Goal: Task Accomplishment & Management: Use online tool/utility

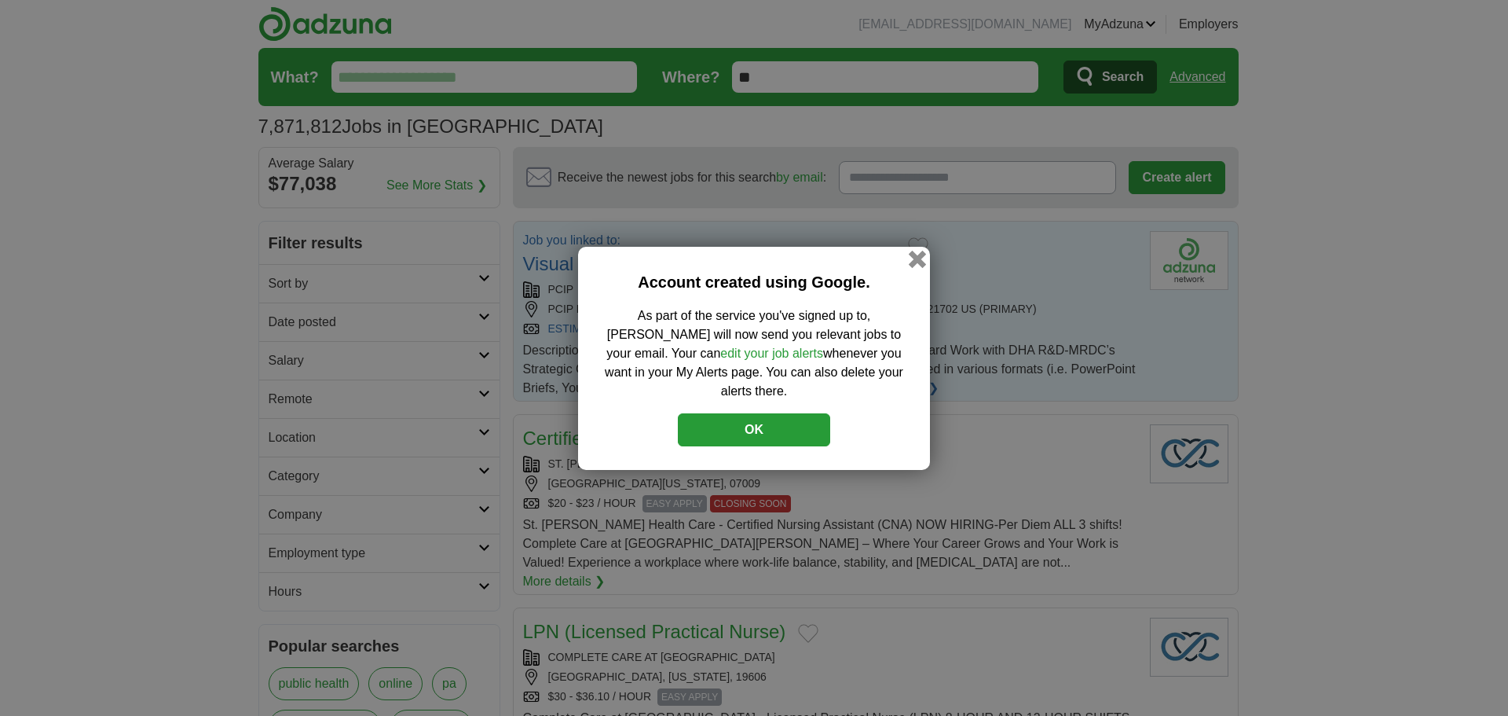
click at [923, 266] on button "button" at bounding box center [917, 258] width 17 height 17
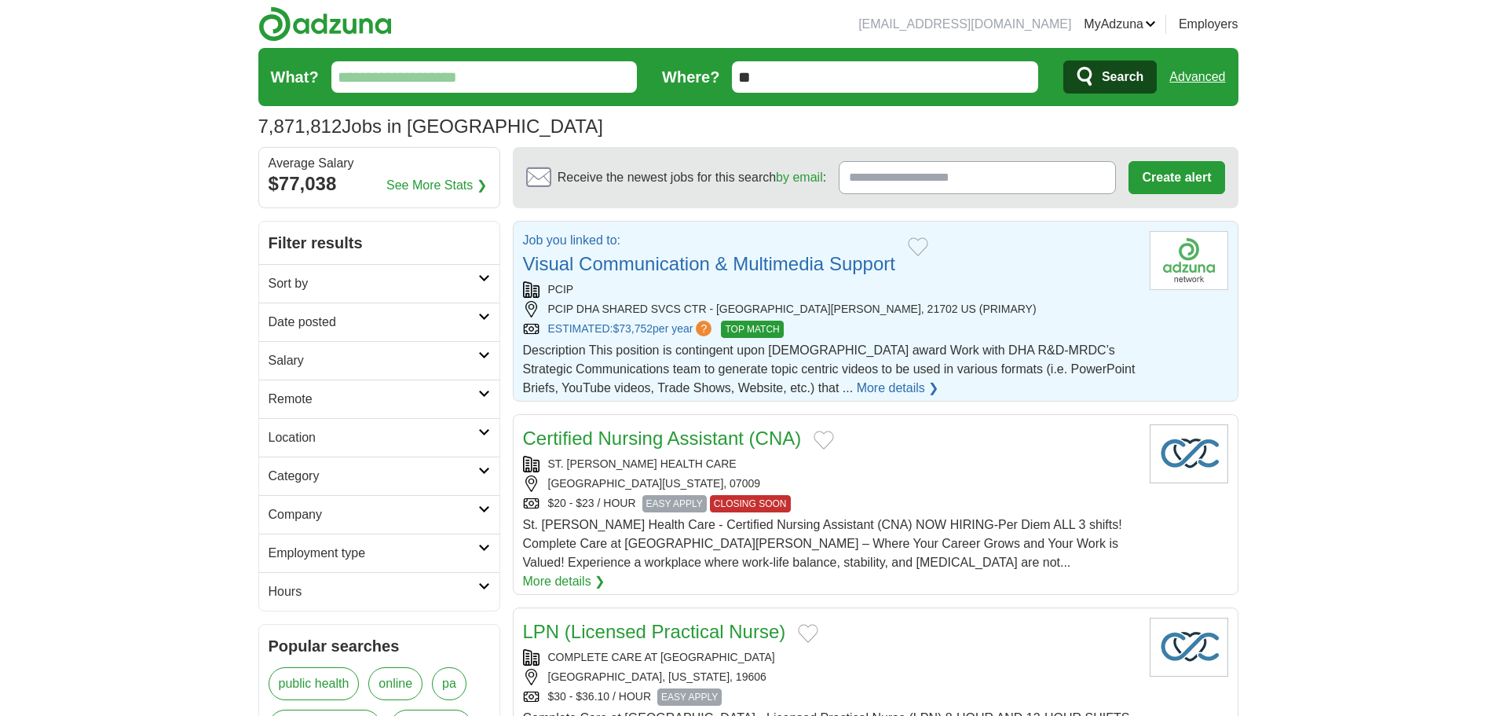
click at [768, 330] on span "TOP MATCH" at bounding box center [752, 329] width 62 height 17
click at [804, 65] on input "**" at bounding box center [885, 76] width 306 height 31
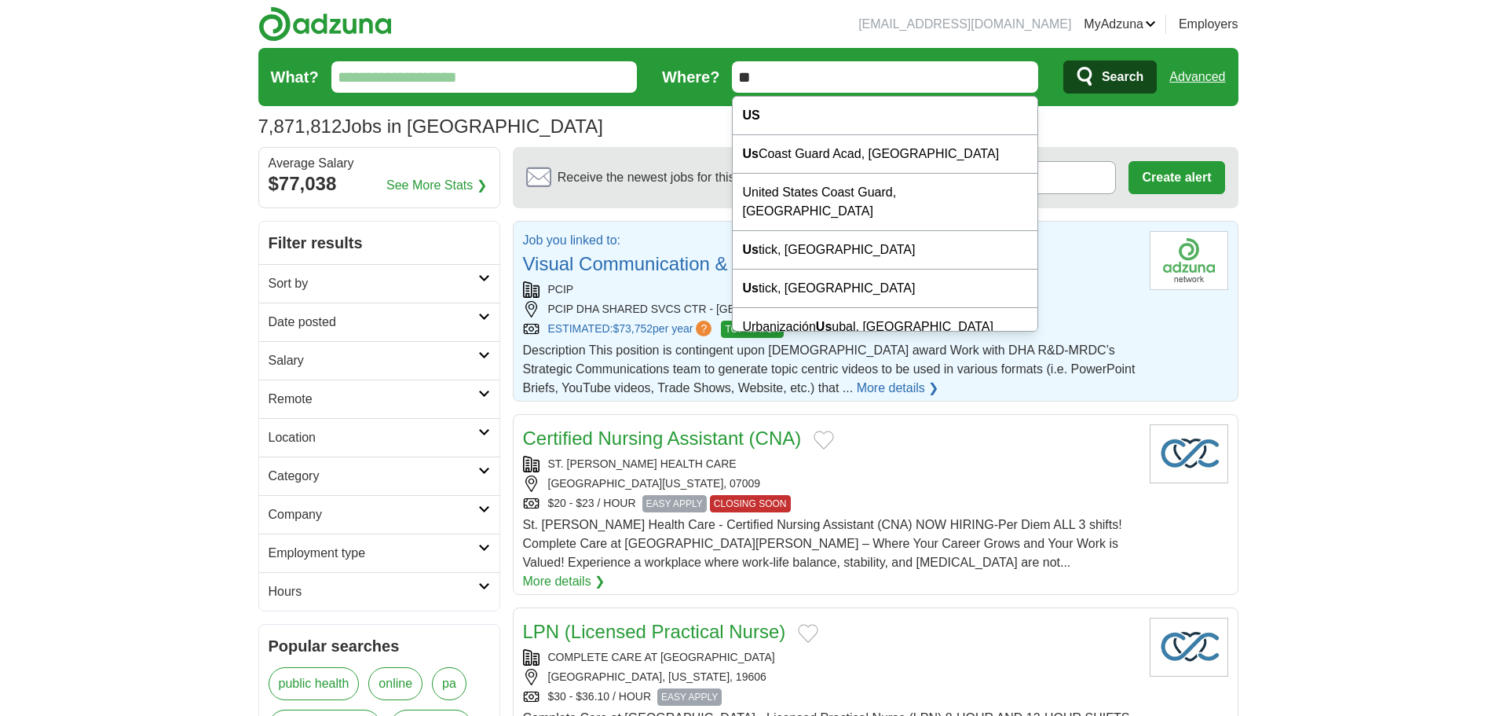
type input "*"
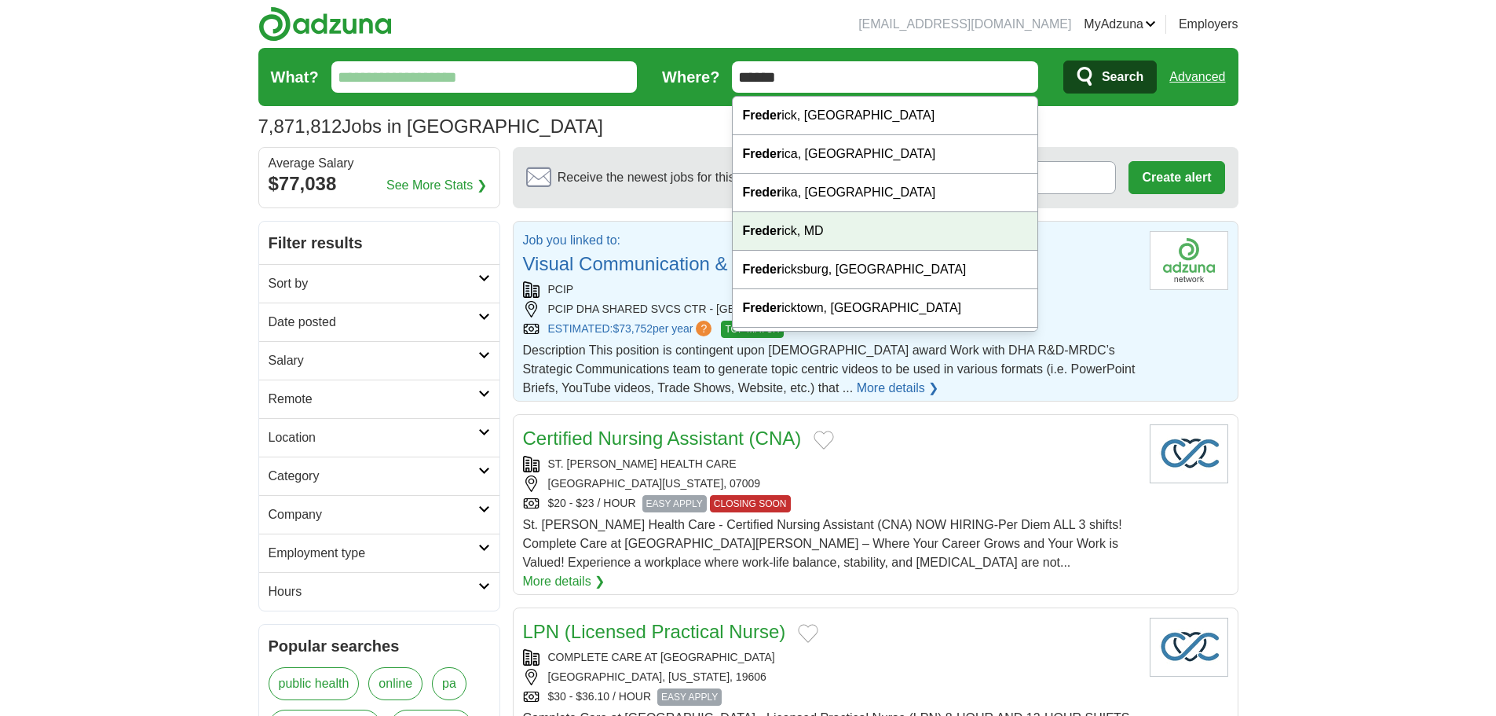
click at [778, 235] on strong "Freder" at bounding box center [761, 230] width 39 height 13
type input "**********"
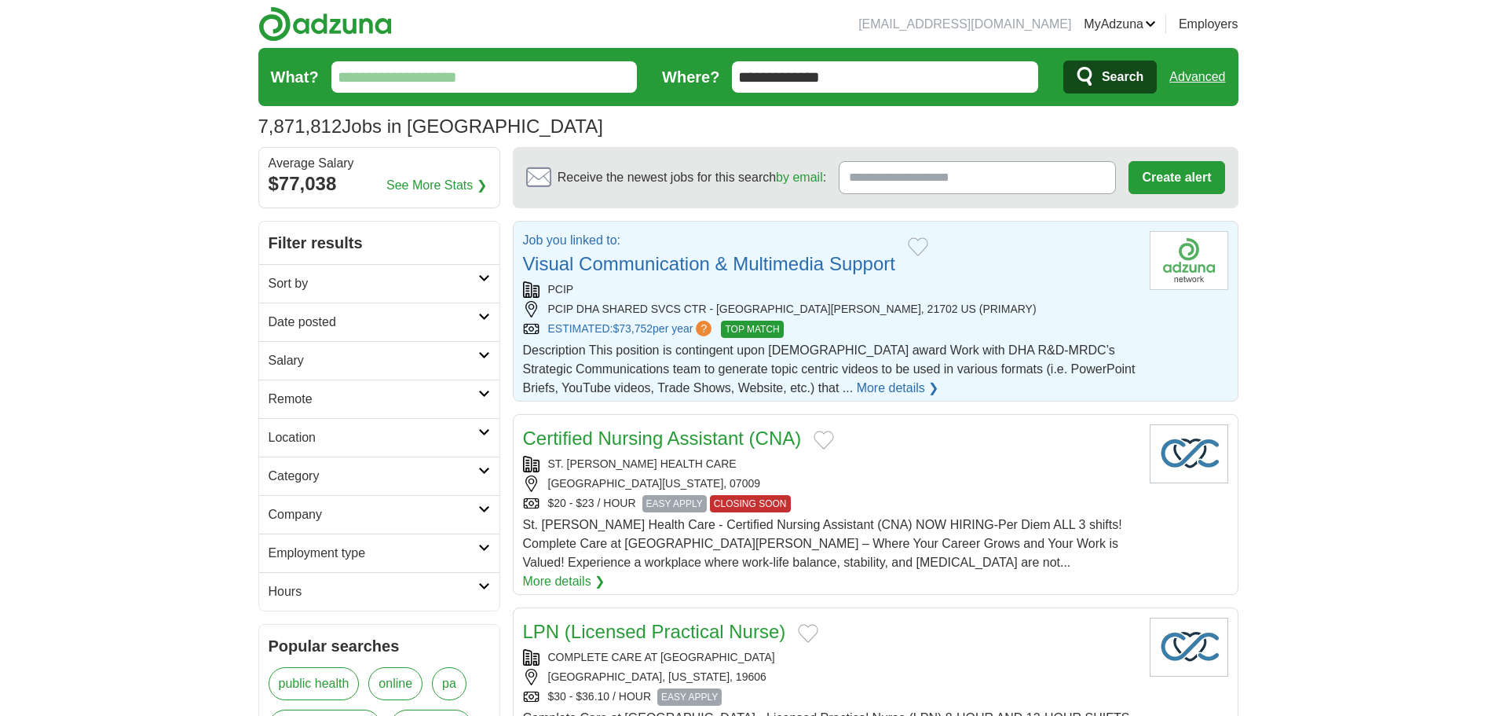
click at [1112, 76] on span "Search" at bounding box center [1123, 76] width 42 height 31
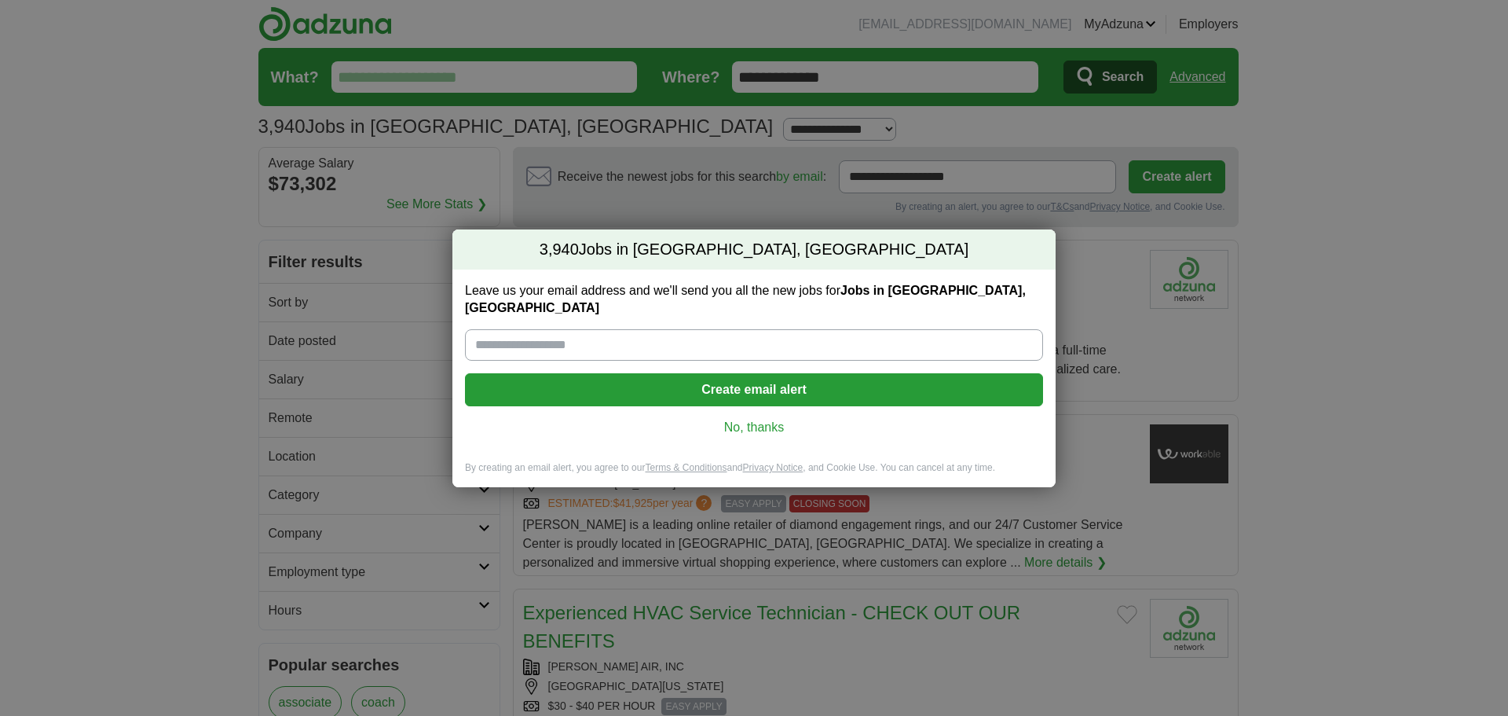
click at [731, 419] on link "No, thanks" at bounding box center [754, 427] width 553 height 17
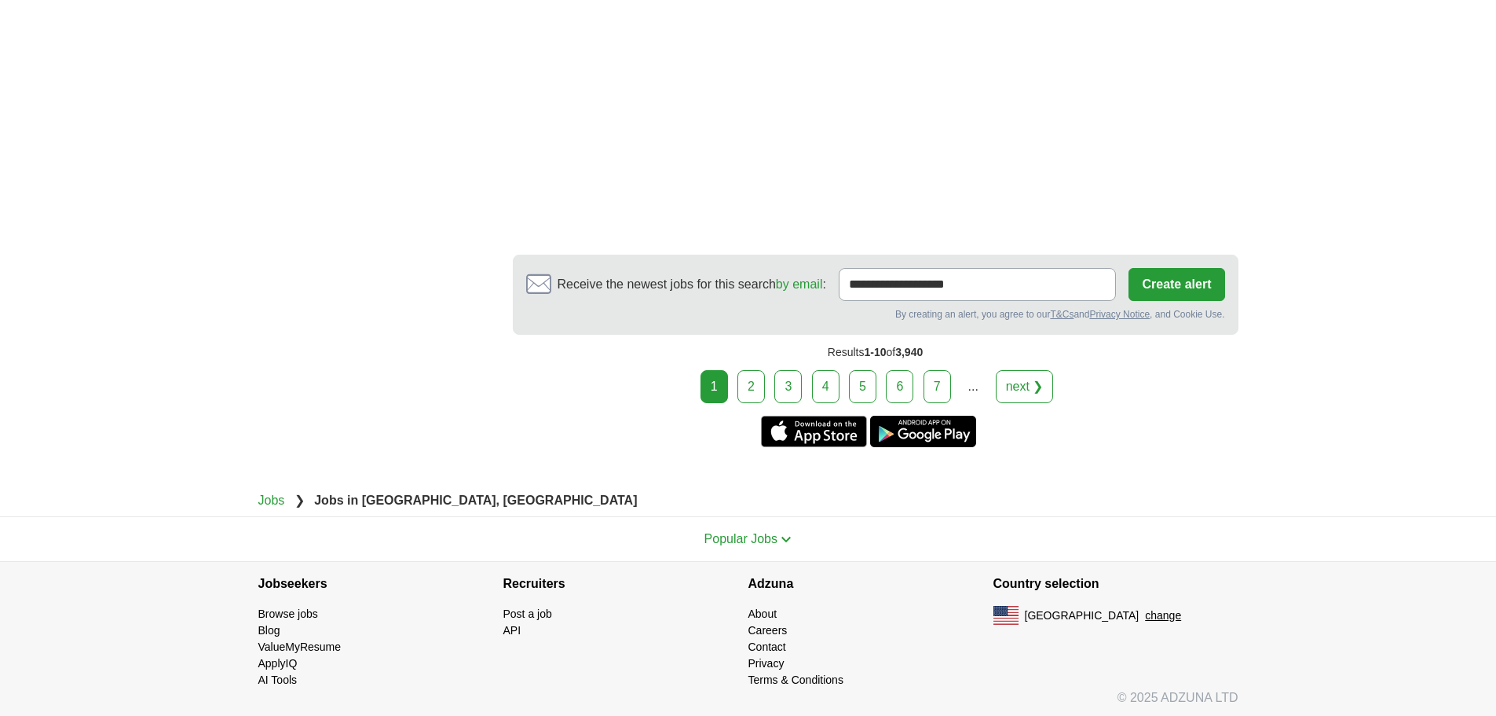
scroll to position [3013, 0]
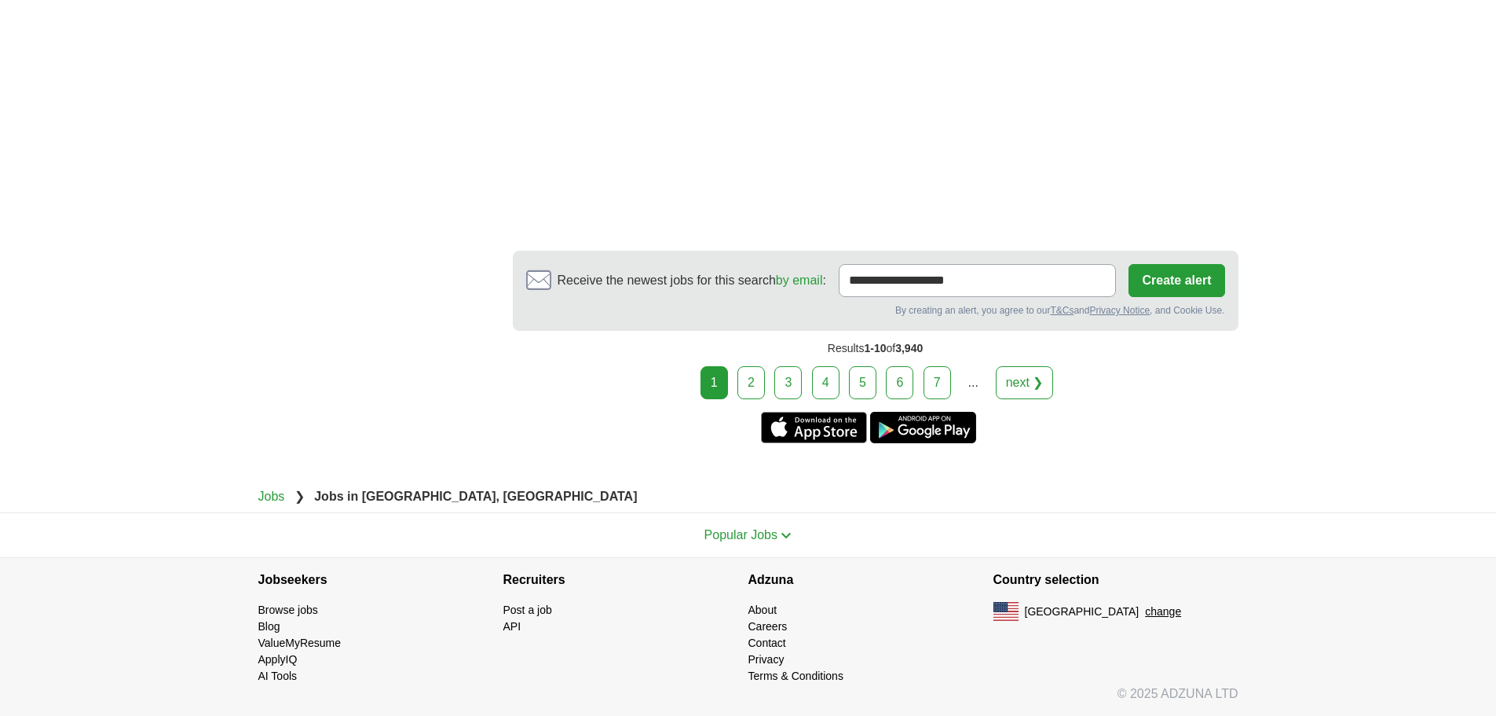
click at [754, 377] on link "2" at bounding box center [751, 382] width 27 height 33
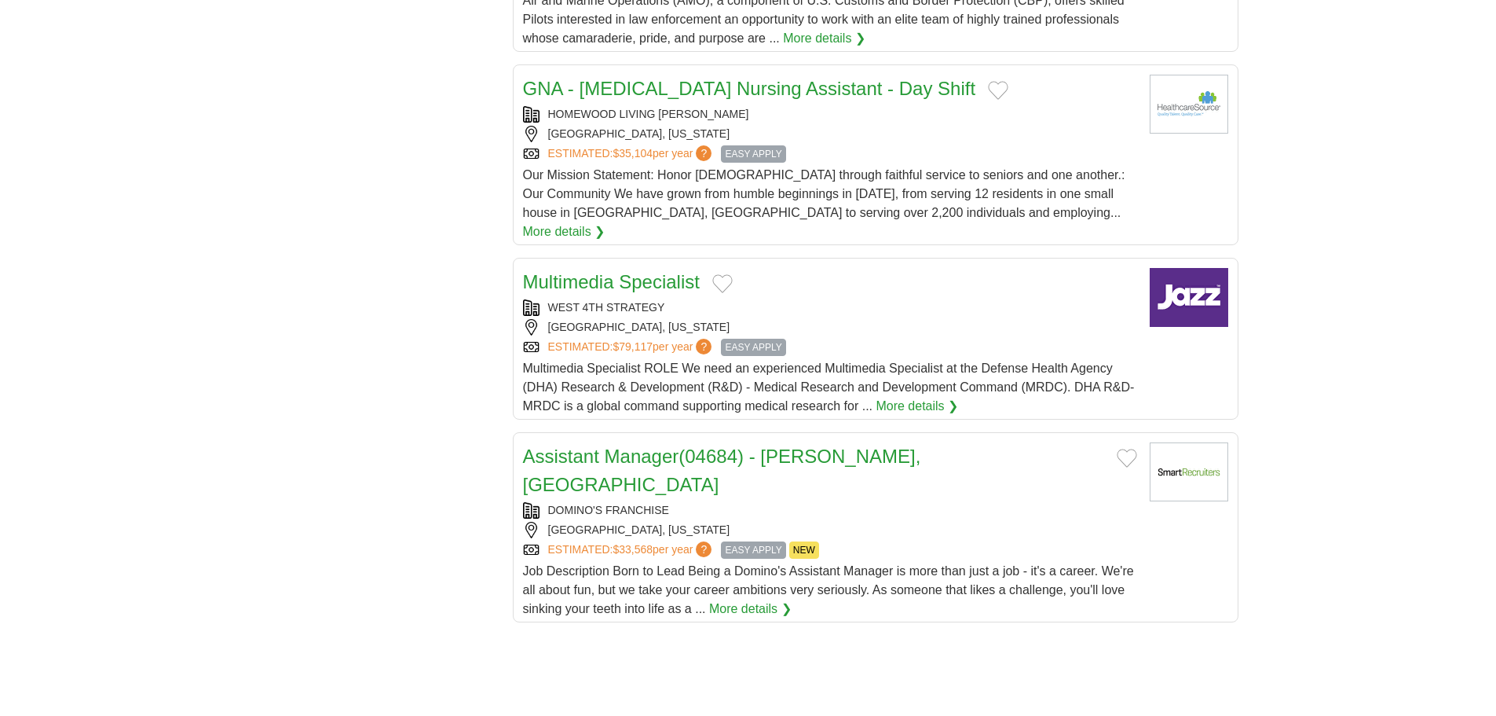
scroll to position [1650, 0]
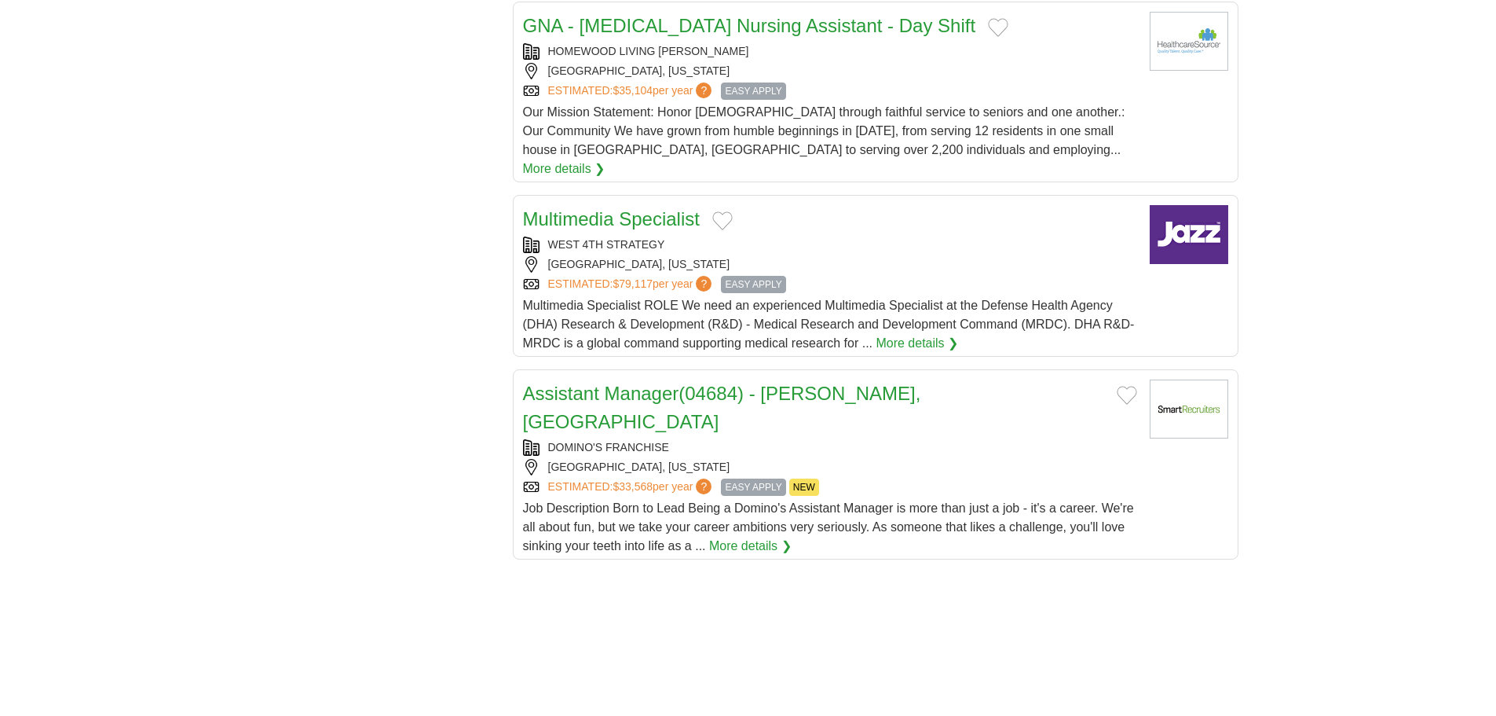
click at [889, 334] on link "More details ❯" at bounding box center [917, 343] width 82 height 19
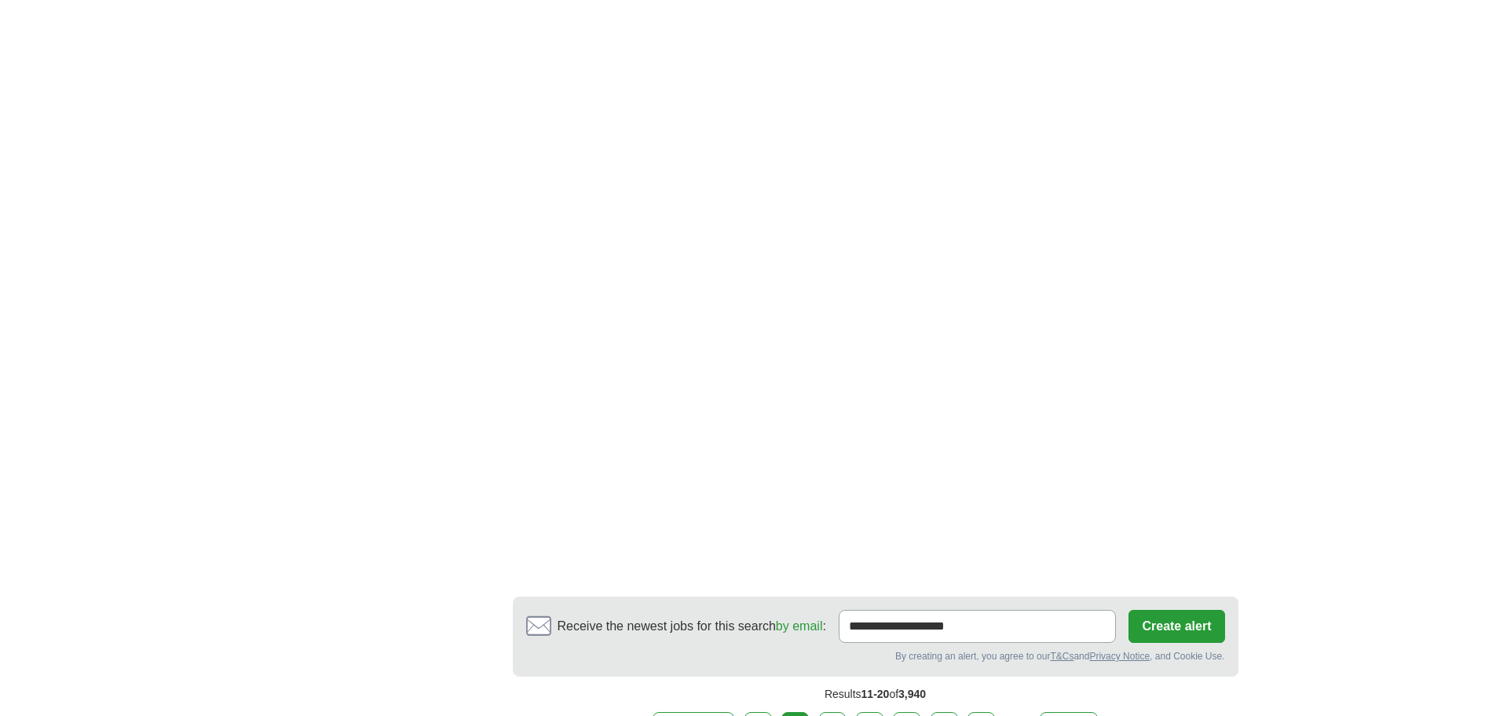
scroll to position [2671, 0]
